Goal: Check status: Check status

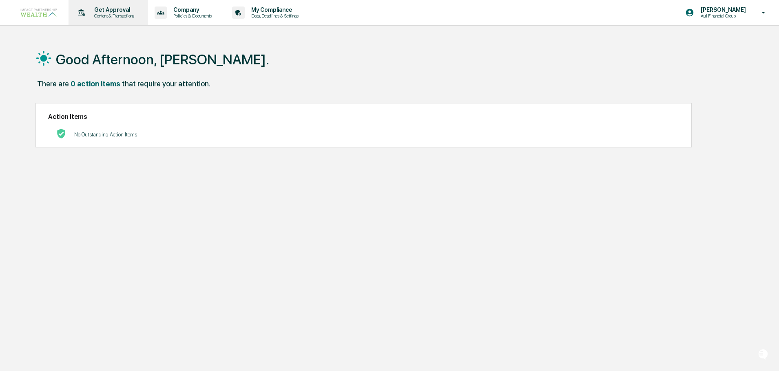
click at [105, 9] on p "Get Approval" at bounding box center [113, 10] width 51 height 7
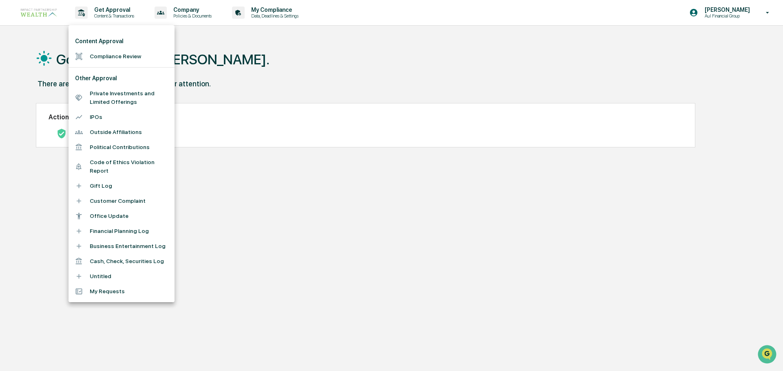
click at [118, 57] on li "Compliance Review" at bounding box center [121, 56] width 106 height 15
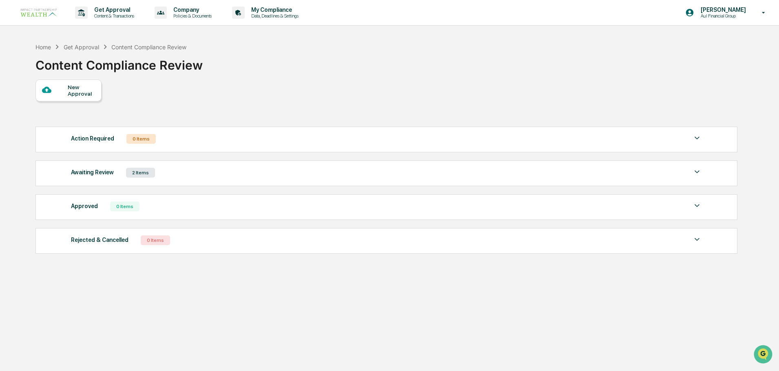
click at [305, 179] on div "Awaiting Review 2 Items File Name Review Id Created Date Requested By Complianc…" at bounding box center [386, 174] width 702 height 26
click at [99, 174] on div "Awaiting Review" at bounding box center [92, 172] width 43 height 11
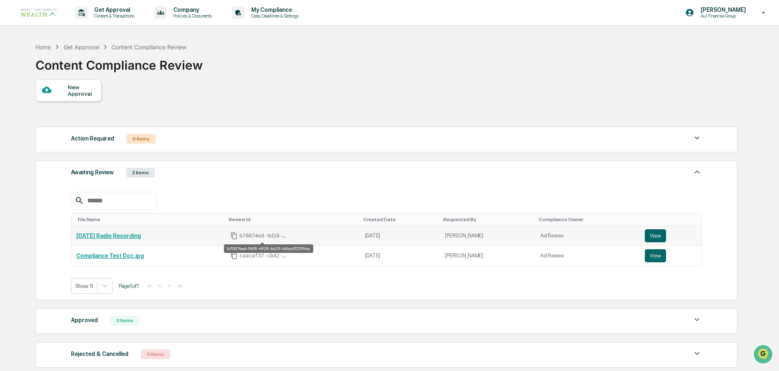
drag, startPoint x: 261, startPoint y: 236, endPoint x: 232, endPoint y: 238, distance: 29.0
click at [232, 238] on icon "Copy Id" at bounding box center [233, 235] width 7 height 7
click at [107, 238] on link "[DATE] Radio Recording" at bounding box center [108, 236] width 65 height 7
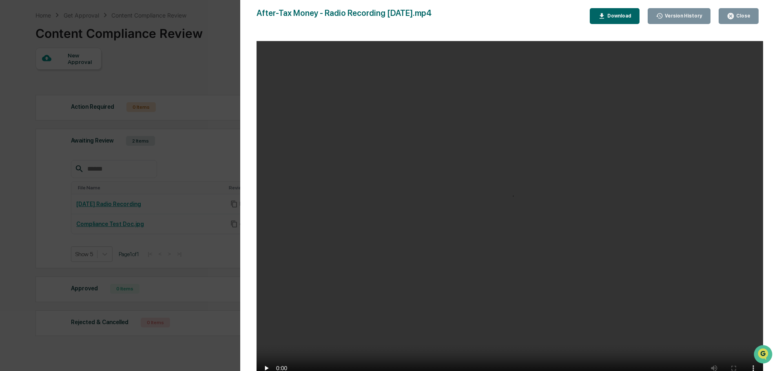
scroll to position [71, 0]
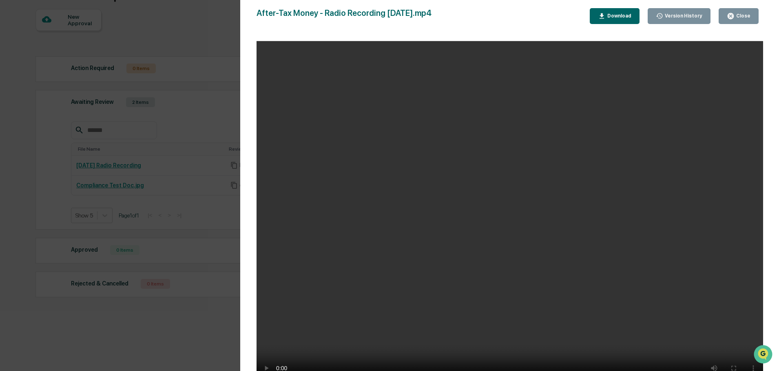
click at [749, 16] on div "Close" at bounding box center [742, 16] width 16 height 6
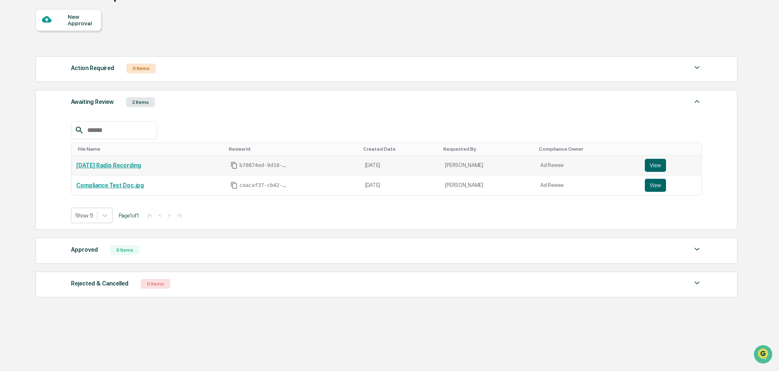
click at [120, 166] on link "[DATE] Radio Recording" at bounding box center [108, 165] width 65 height 7
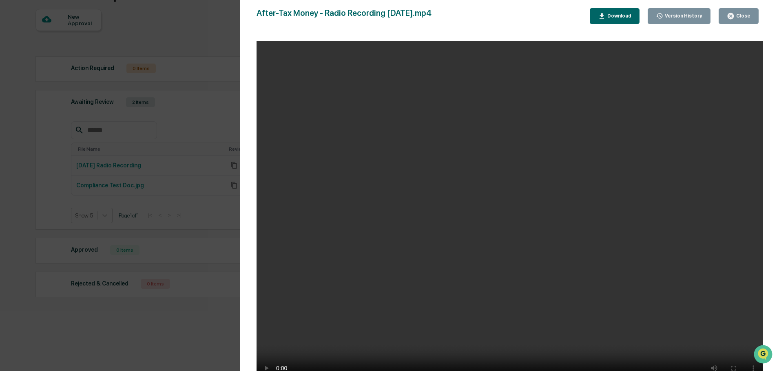
click at [737, 14] on div "Close" at bounding box center [742, 16] width 16 height 6
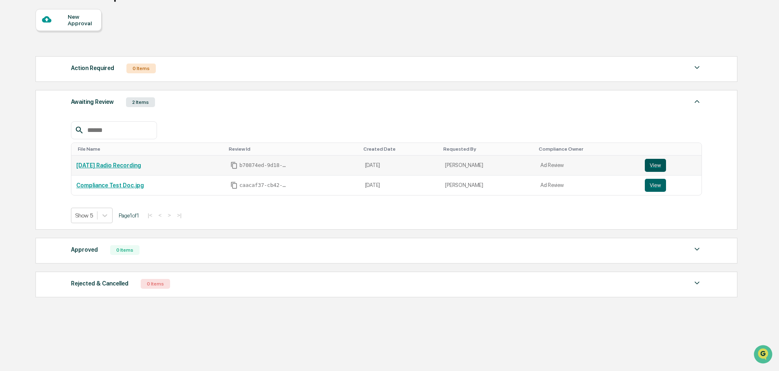
click at [652, 164] on button "View" at bounding box center [655, 165] width 21 height 13
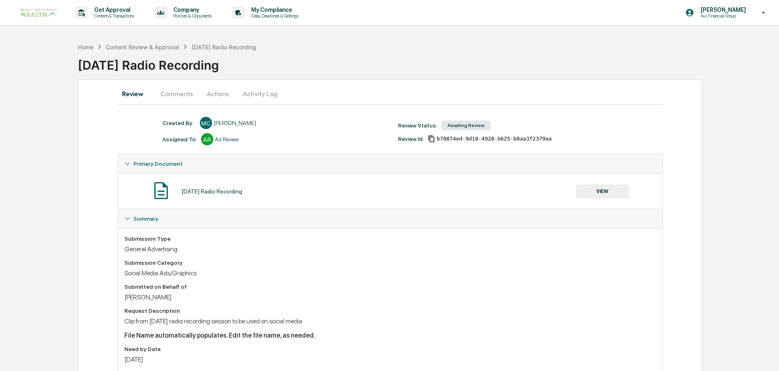
click at [183, 96] on button "Comments" at bounding box center [176, 94] width 45 height 20
